Goal: Task Accomplishment & Management: Use online tool/utility

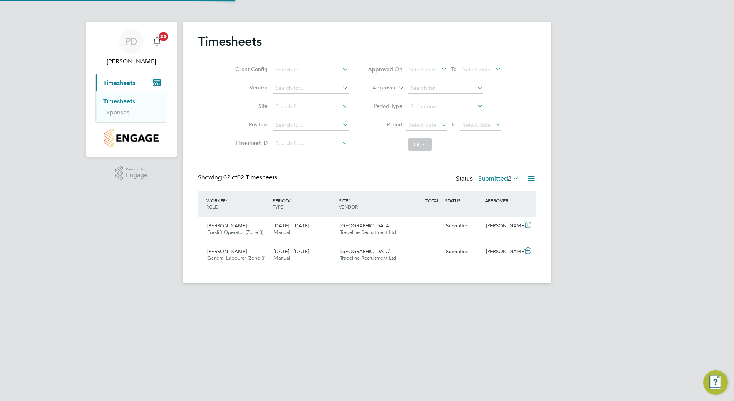
scroll to position [20, 67]
click at [529, 225] on icon at bounding box center [528, 225] width 10 height 6
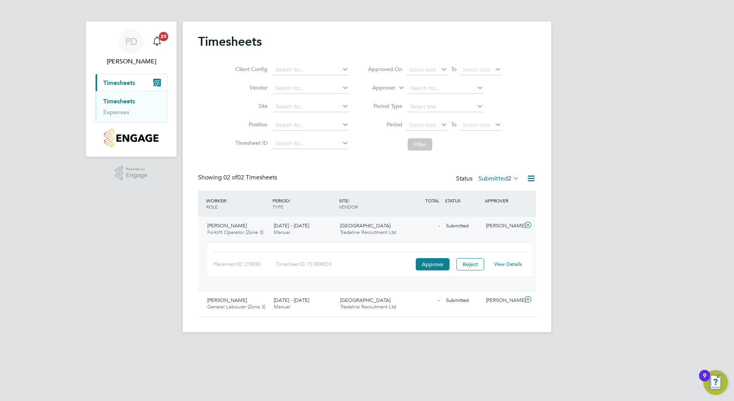
click at [505, 264] on link "View Details" at bounding box center [508, 264] width 28 height 7
click at [526, 298] on icon at bounding box center [528, 299] width 10 height 6
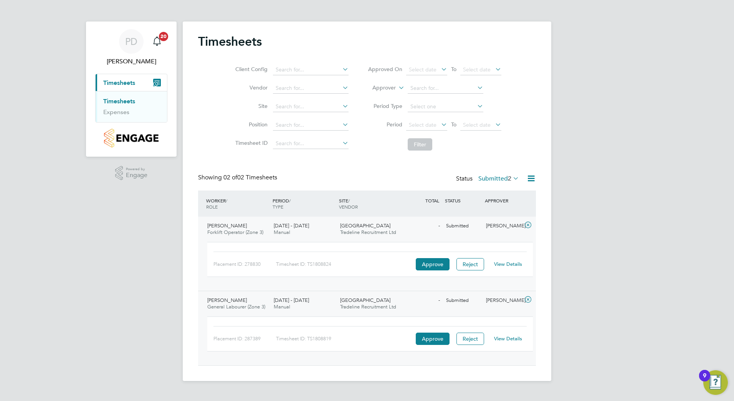
click at [509, 337] on link "View Details" at bounding box center [508, 338] width 28 height 7
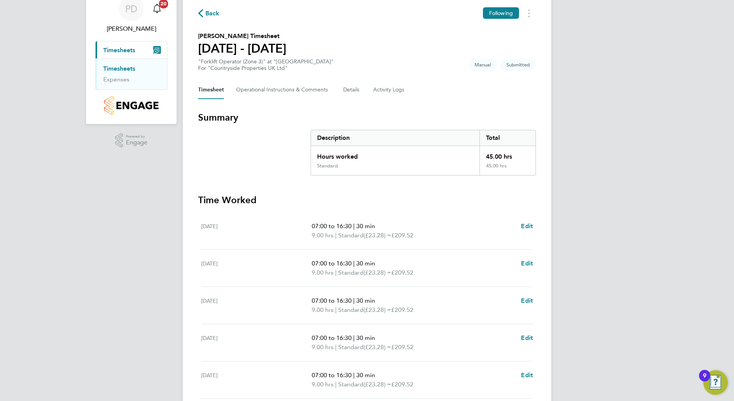
scroll to position [154, 0]
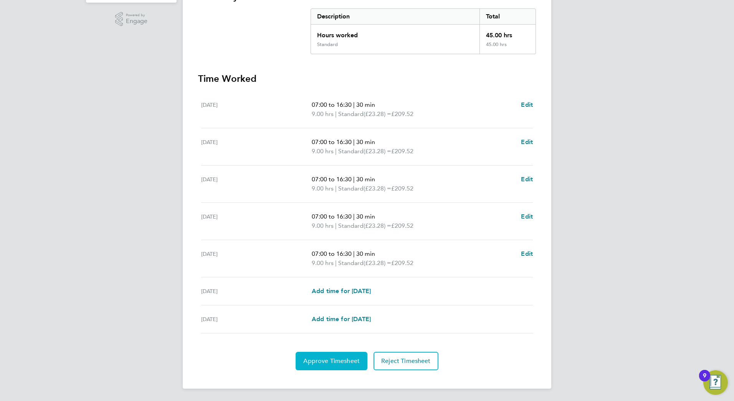
click at [336, 361] on span "Approve Timesheet" at bounding box center [331, 361] width 56 height 8
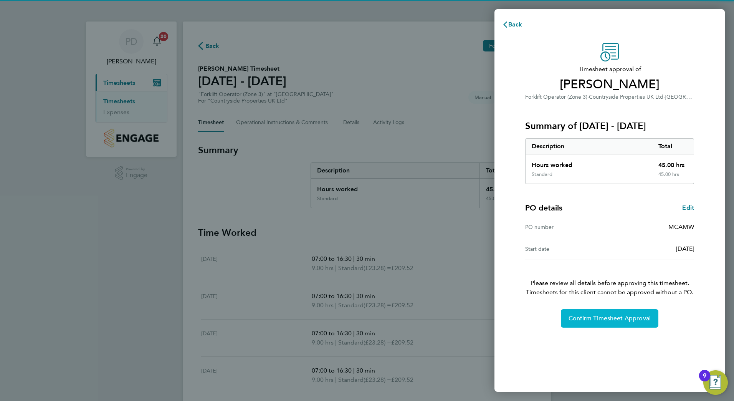
click at [592, 323] on button "Confirm Timesheet Approval" at bounding box center [610, 318] width 98 height 18
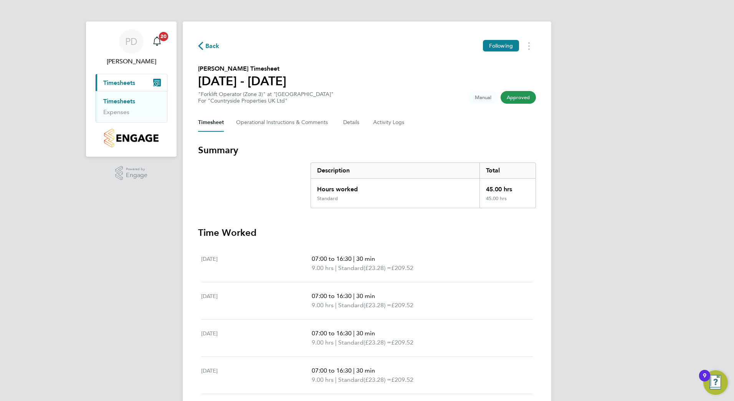
click at [129, 82] on span "Timesheets" at bounding box center [119, 82] width 32 height 7
click at [121, 81] on span "Timesheets" at bounding box center [119, 82] width 32 height 7
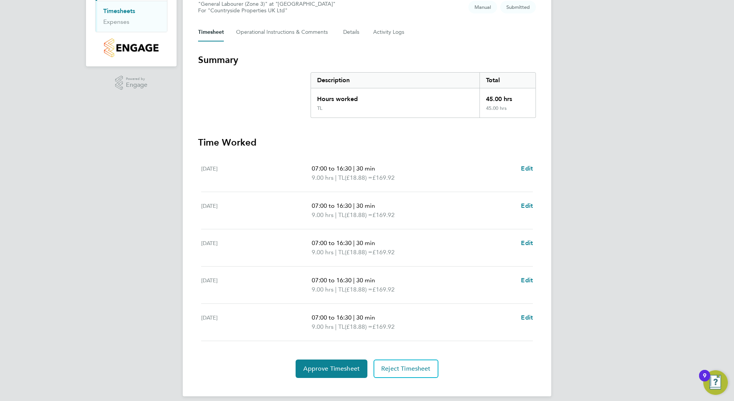
scroll to position [98, 0]
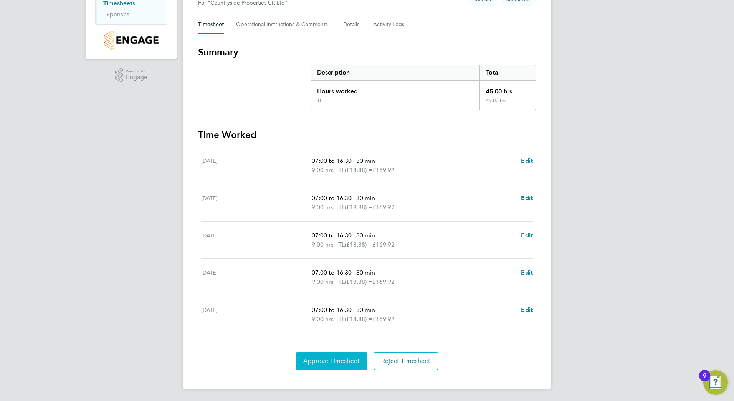
click at [338, 364] on span "Approve Timesheet" at bounding box center [331, 361] width 56 height 8
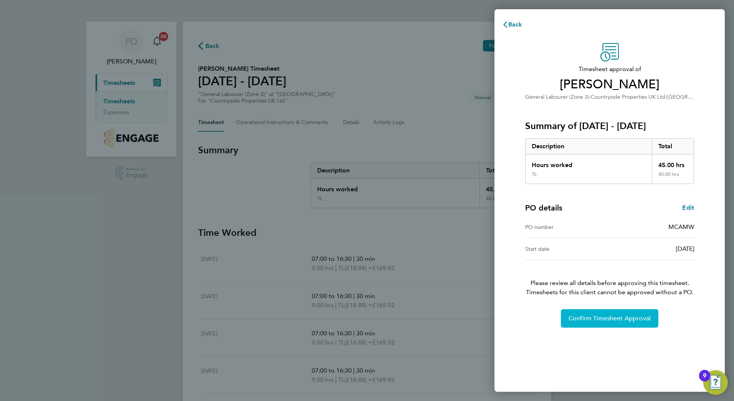
click at [576, 322] on span "Confirm Timesheet Approval" at bounding box center [610, 319] width 82 height 8
